Goal: Download file/media

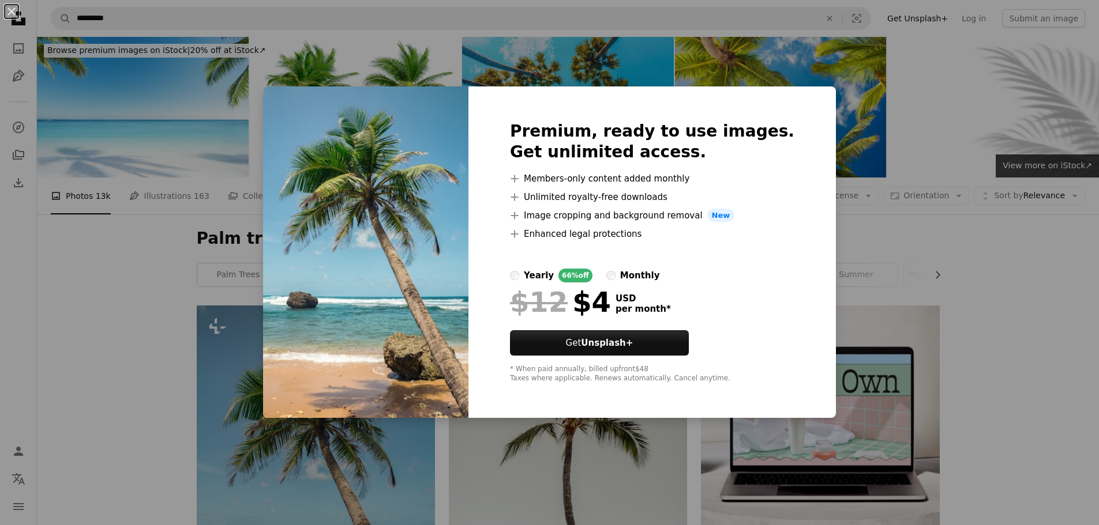
scroll to position [231, 0]
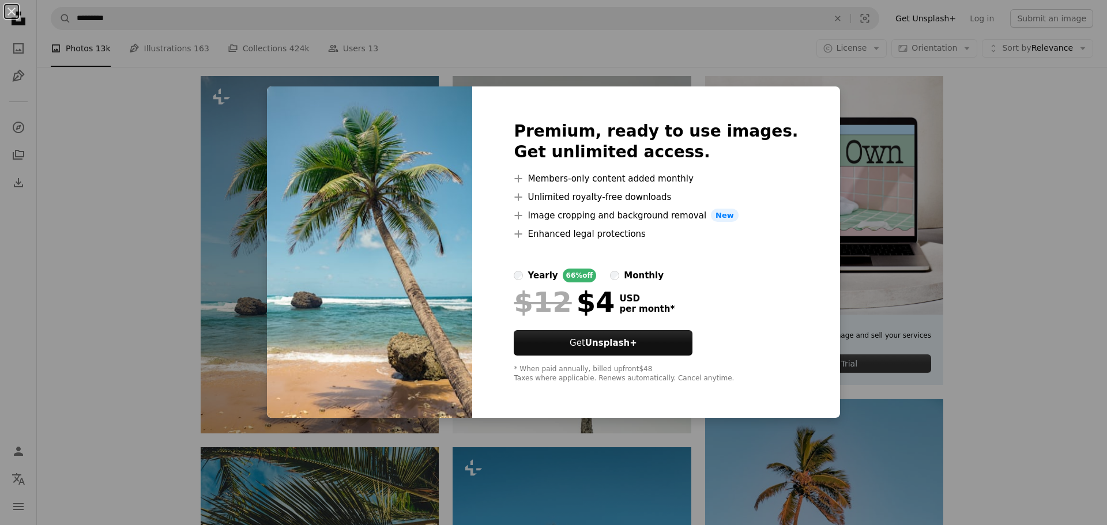
click at [907, 80] on div "An X shape Premium, ready to use images. Get unlimited access. A plus sign Memb…" at bounding box center [553, 262] width 1107 height 525
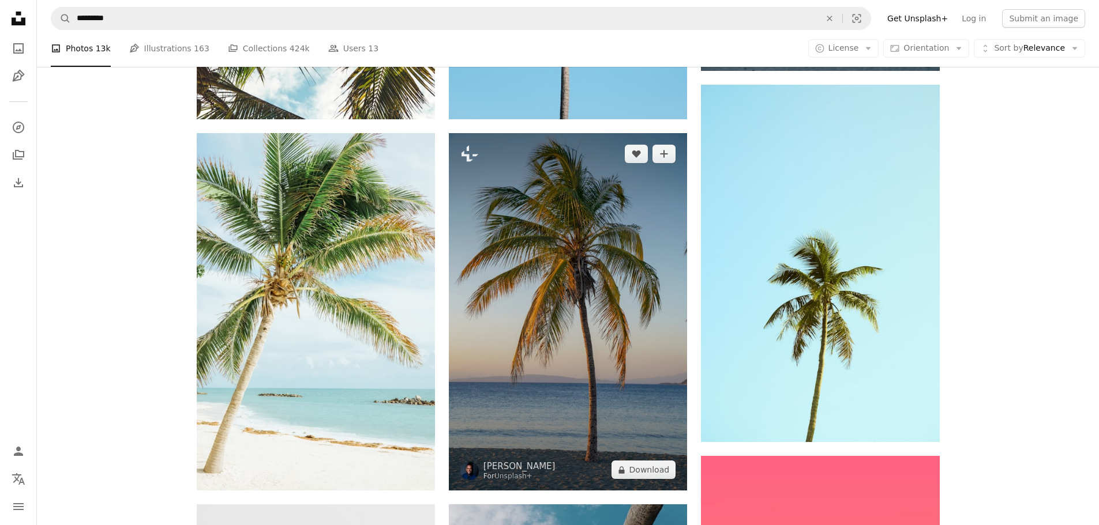
scroll to position [923, 0]
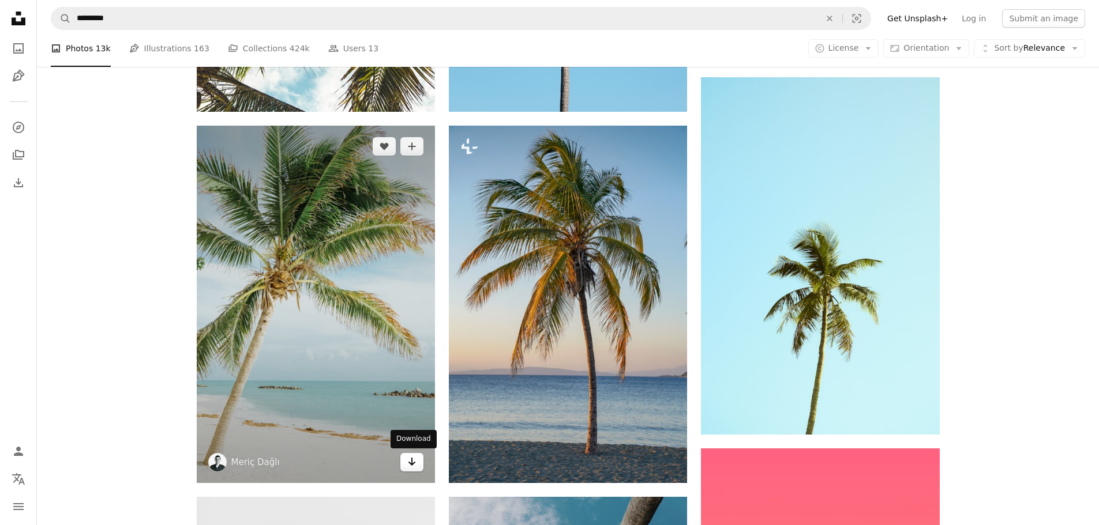
click at [408, 462] on icon "Arrow pointing down" at bounding box center [411, 462] width 9 height 14
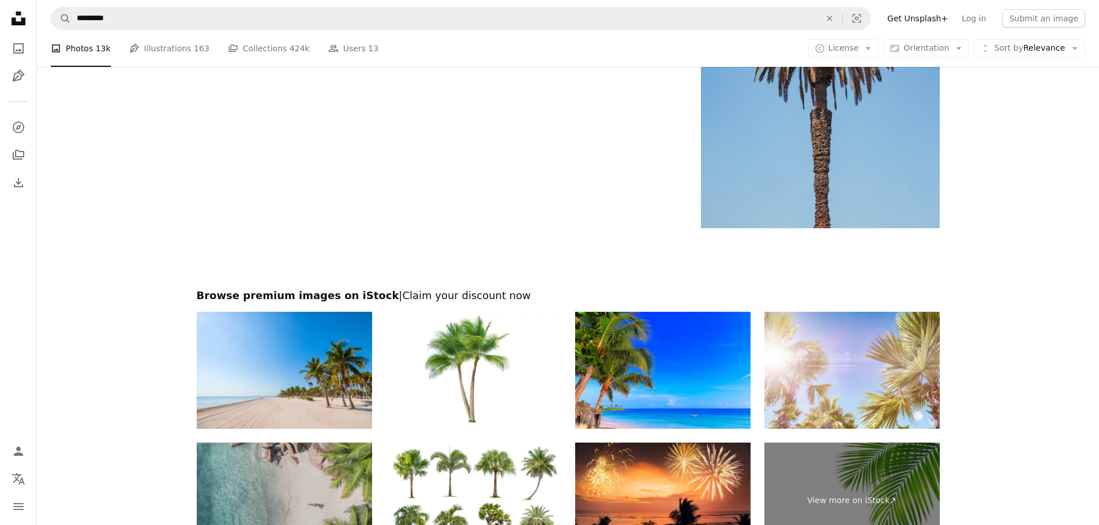
scroll to position [3057, 0]
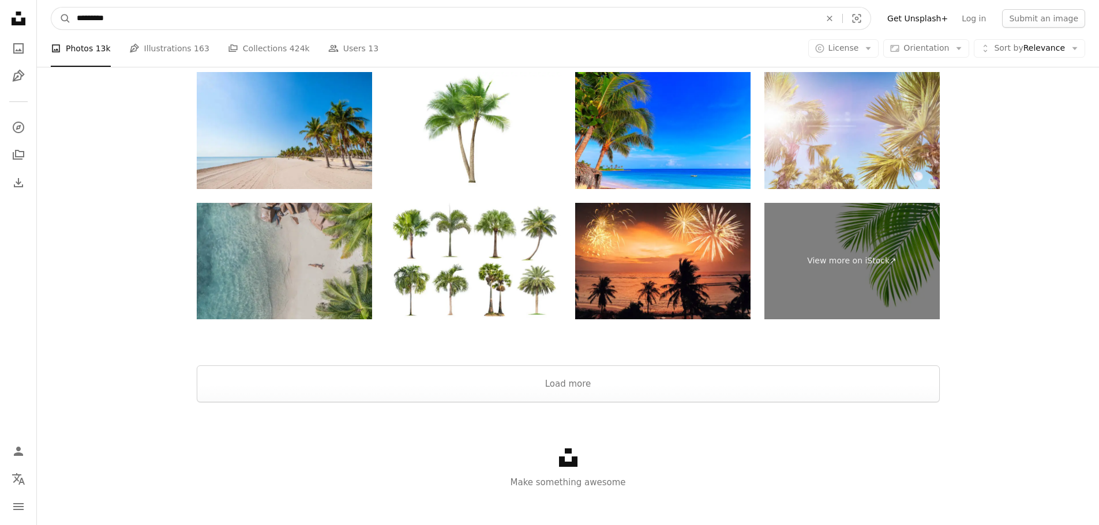
click at [196, 22] on input "*********" at bounding box center [444, 18] width 746 height 22
drag, startPoint x: 195, startPoint y: 22, endPoint x: 0, endPoint y: 33, distance: 195.2
type input "*****"
click button "A magnifying glass" at bounding box center [61, 18] width 20 height 22
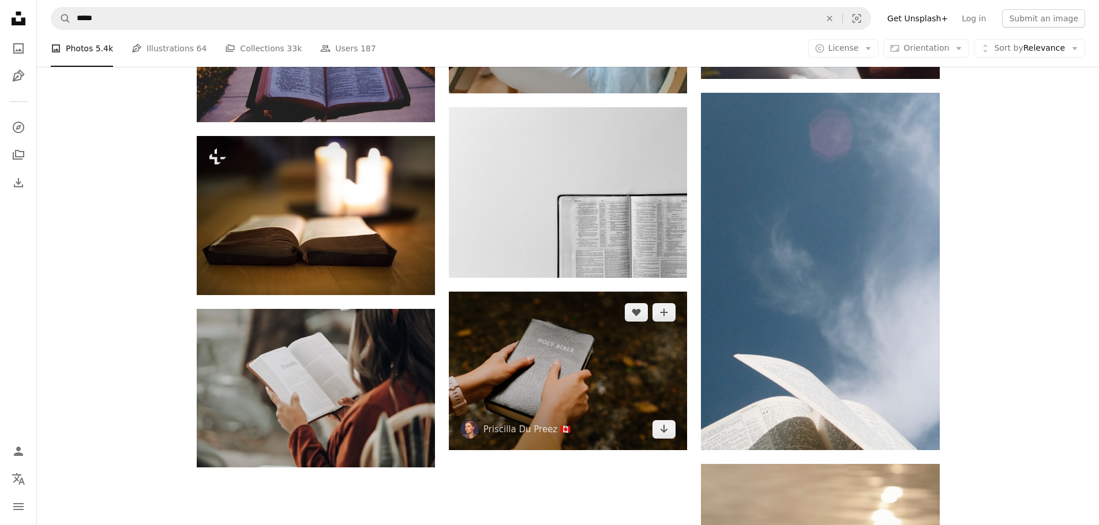
scroll to position [1557, 0]
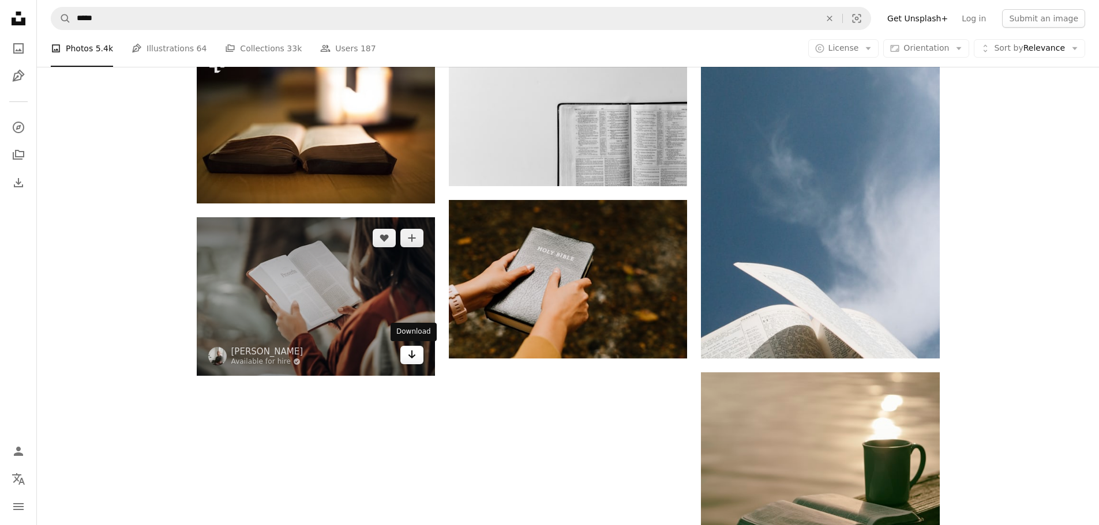
click at [410, 357] on icon "Download" at bounding box center [411, 355] width 7 height 8
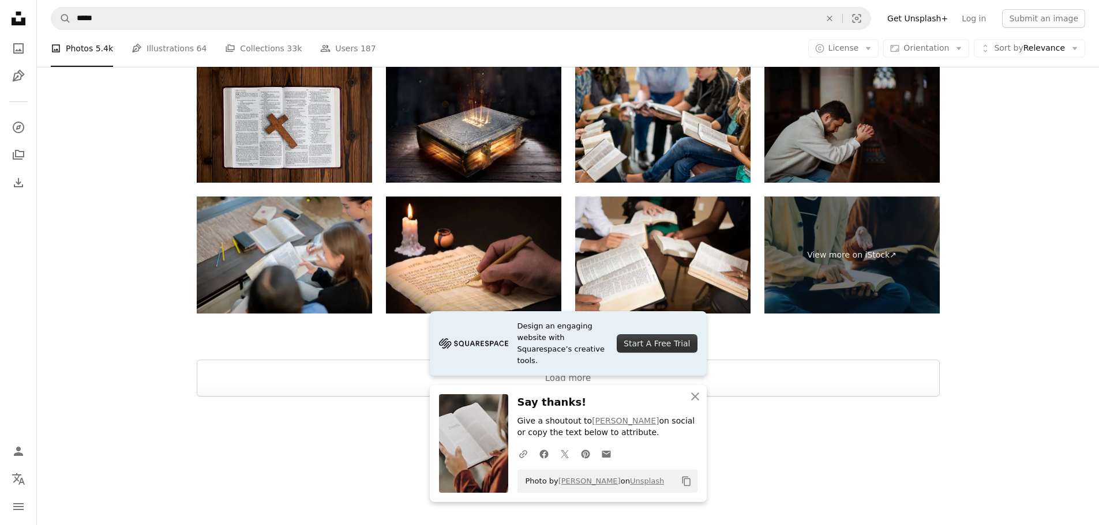
scroll to position [2130, 0]
